Goal: Task Accomplishment & Management: Manage account settings

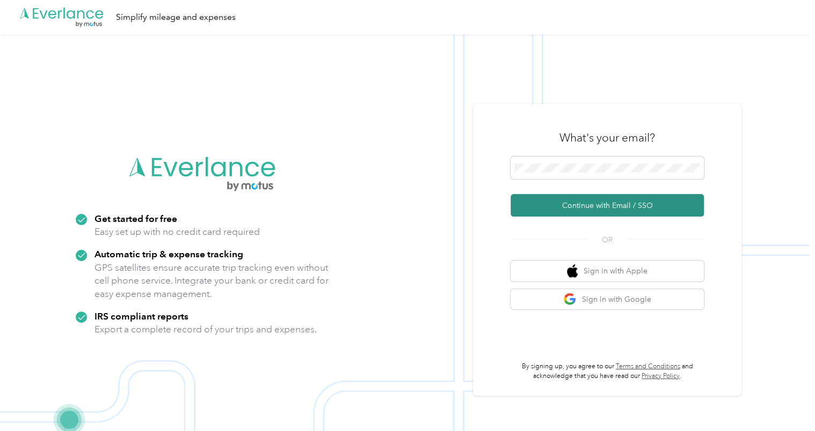
click at [555, 207] on button "Continue with Email / SSO" at bounding box center [606, 205] width 193 height 23
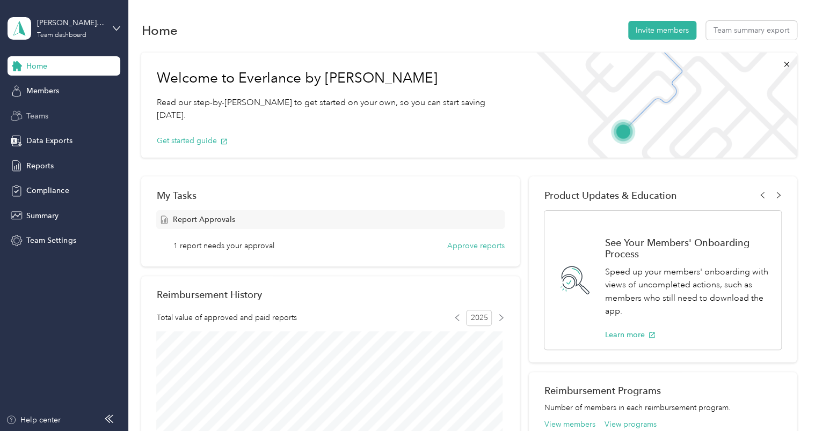
click at [42, 117] on span "Teams" at bounding box center [37, 116] width 22 height 11
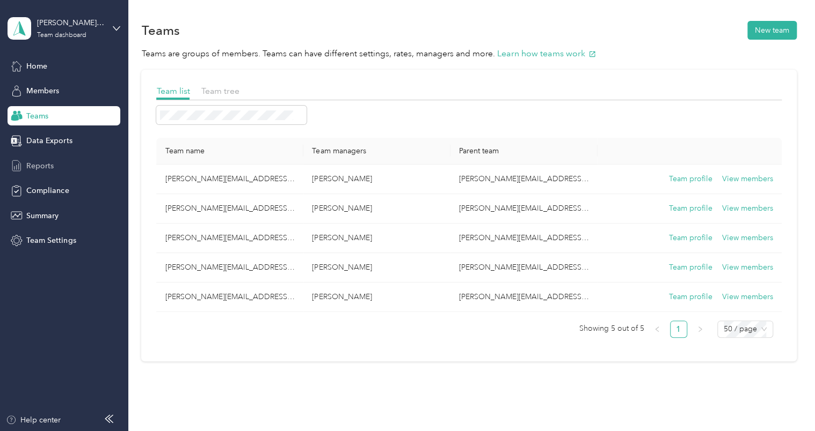
click at [37, 166] on span "Reports" at bounding box center [39, 165] width 27 height 11
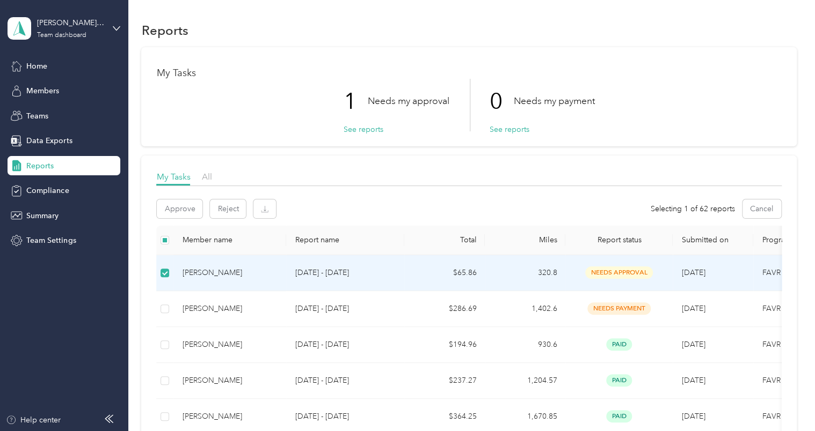
click at [222, 273] on div "[PERSON_NAME]" at bounding box center [230, 273] width 96 height 12
click at [177, 209] on button "Approve" at bounding box center [180, 209] width 46 height 19
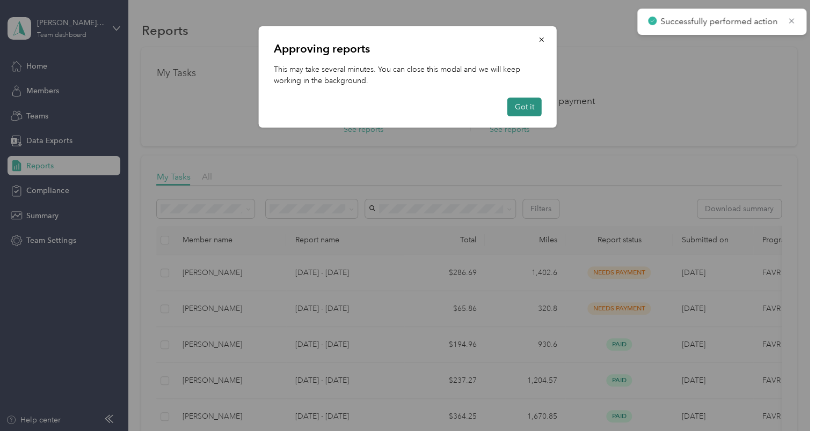
click at [519, 105] on button "Got it" at bounding box center [524, 107] width 34 height 19
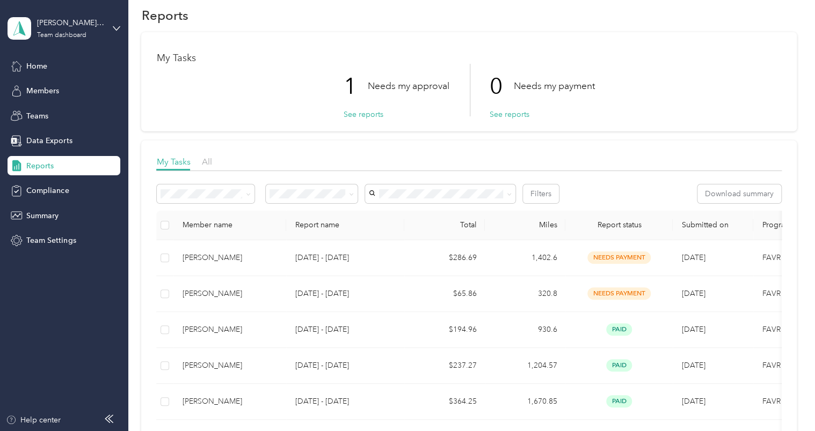
scroll to position [3, 0]
